Goal: Check status: Check status

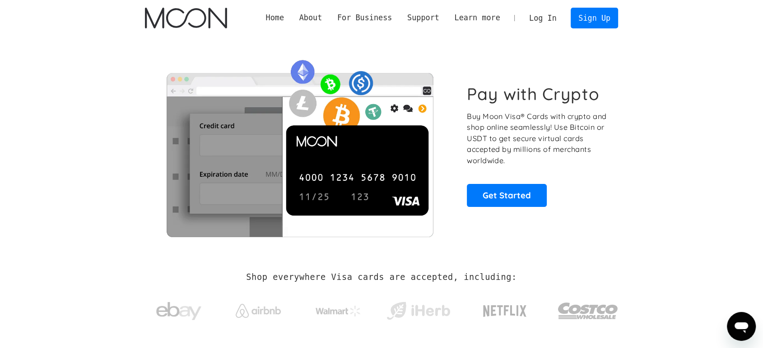
click at [542, 19] on link "Log In" at bounding box center [542, 18] width 42 height 20
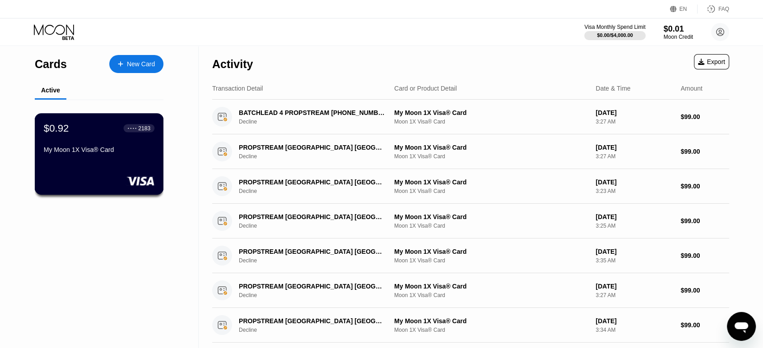
click at [74, 147] on div "$0.92 ● ● ● ● 2183 My Moon 1X Visa® Card" at bounding box center [99, 139] width 111 height 35
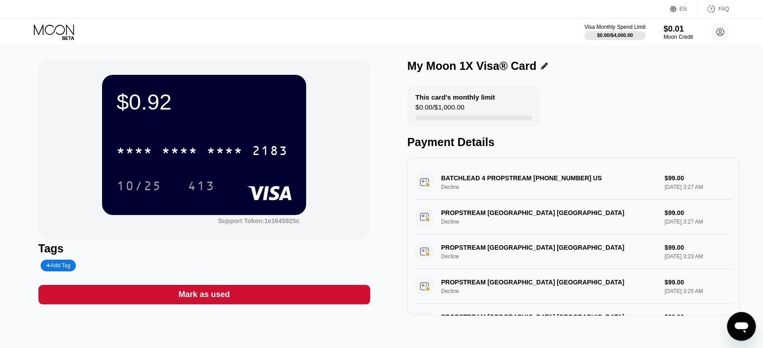
click at [191, 130] on div "$0.92 * * * * * * * * * * * * 2183 10/25 413" at bounding box center [204, 145] width 204 height 140
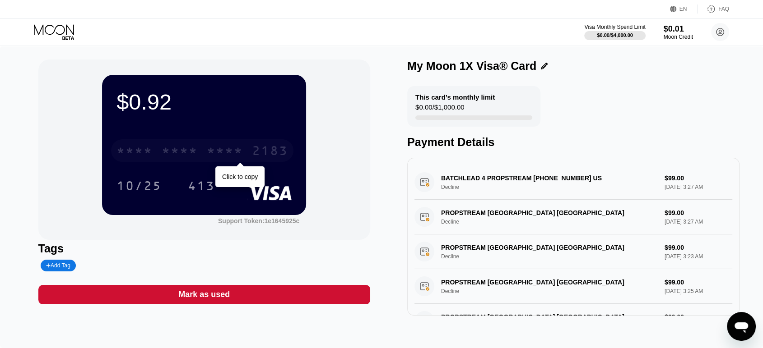
click at [195, 154] on div "* * * *" at bounding box center [180, 152] width 36 height 14
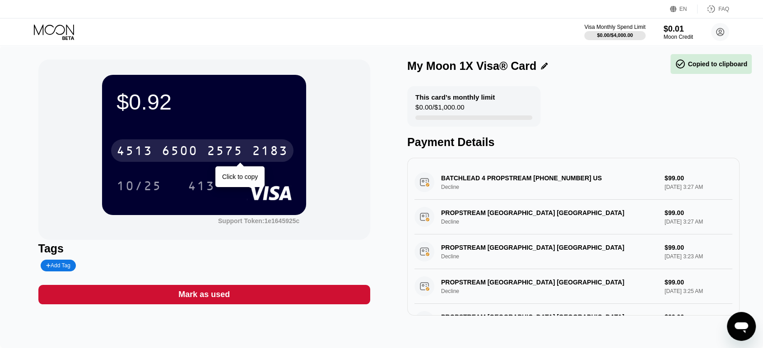
click at [204, 154] on div "4513 6500 2575 2183" at bounding box center [202, 150] width 182 height 23
click at [162, 159] on div "* * * *" at bounding box center [180, 152] width 36 height 14
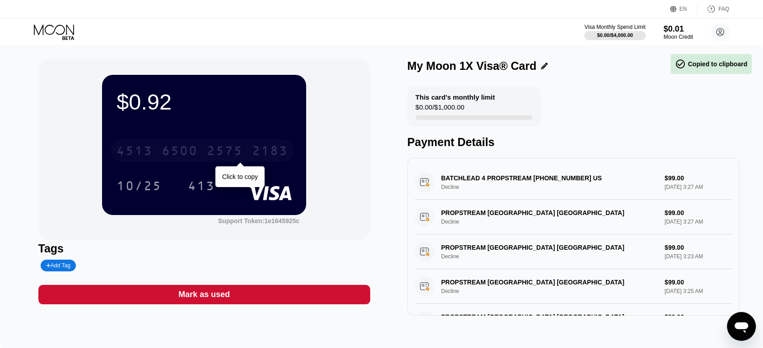
click at [190, 153] on div "6500" at bounding box center [180, 152] width 36 height 14
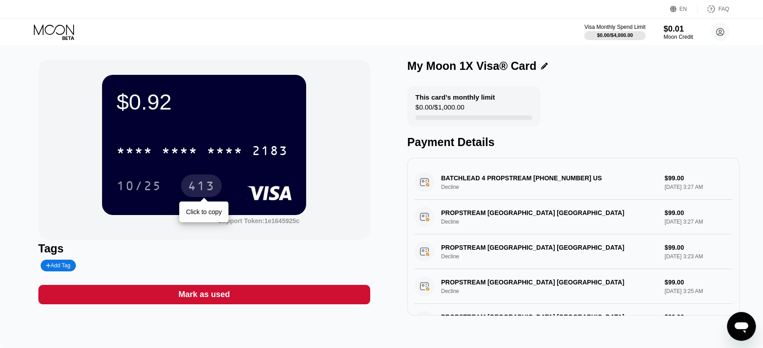
click at [202, 185] on div "413" at bounding box center [201, 187] width 27 height 14
